Goal: Find specific page/section: Find specific page/section

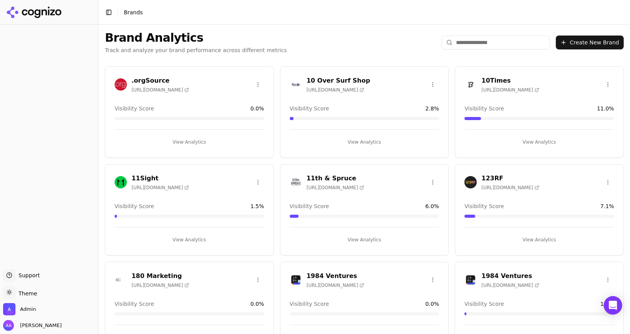
click at [481, 43] on input "search" at bounding box center [496, 42] width 108 height 14
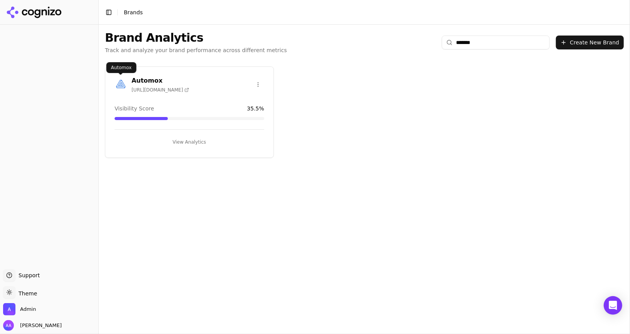
type input "*******"
click at [117, 84] on img at bounding box center [121, 84] width 12 height 12
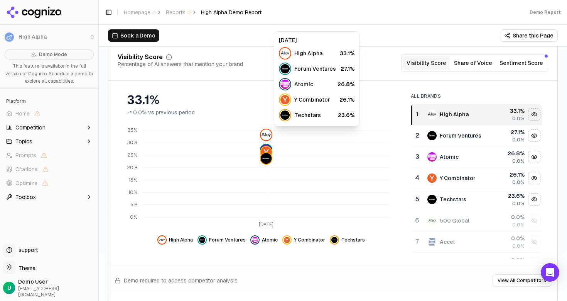
scroll to position [117, 0]
